Goal: Task Accomplishment & Management: Manage account settings

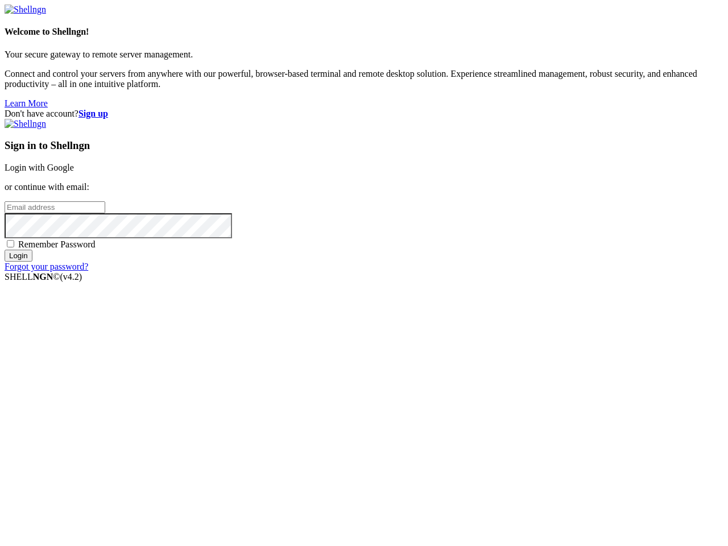
click at [105, 213] on input "email" at bounding box center [55, 207] width 101 height 12
click at [32, 262] on input "Login" at bounding box center [19, 256] width 28 height 12
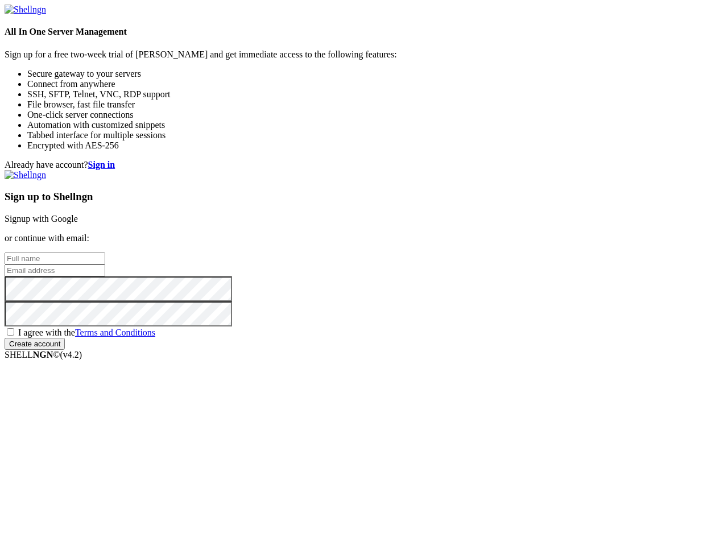
click at [105, 273] on input "email" at bounding box center [55, 270] width 101 height 12
click at [65, 350] on input "Create account" at bounding box center [35, 344] width 60 height 12
